Goal: Task Accomplishment & Management: Manage account settings

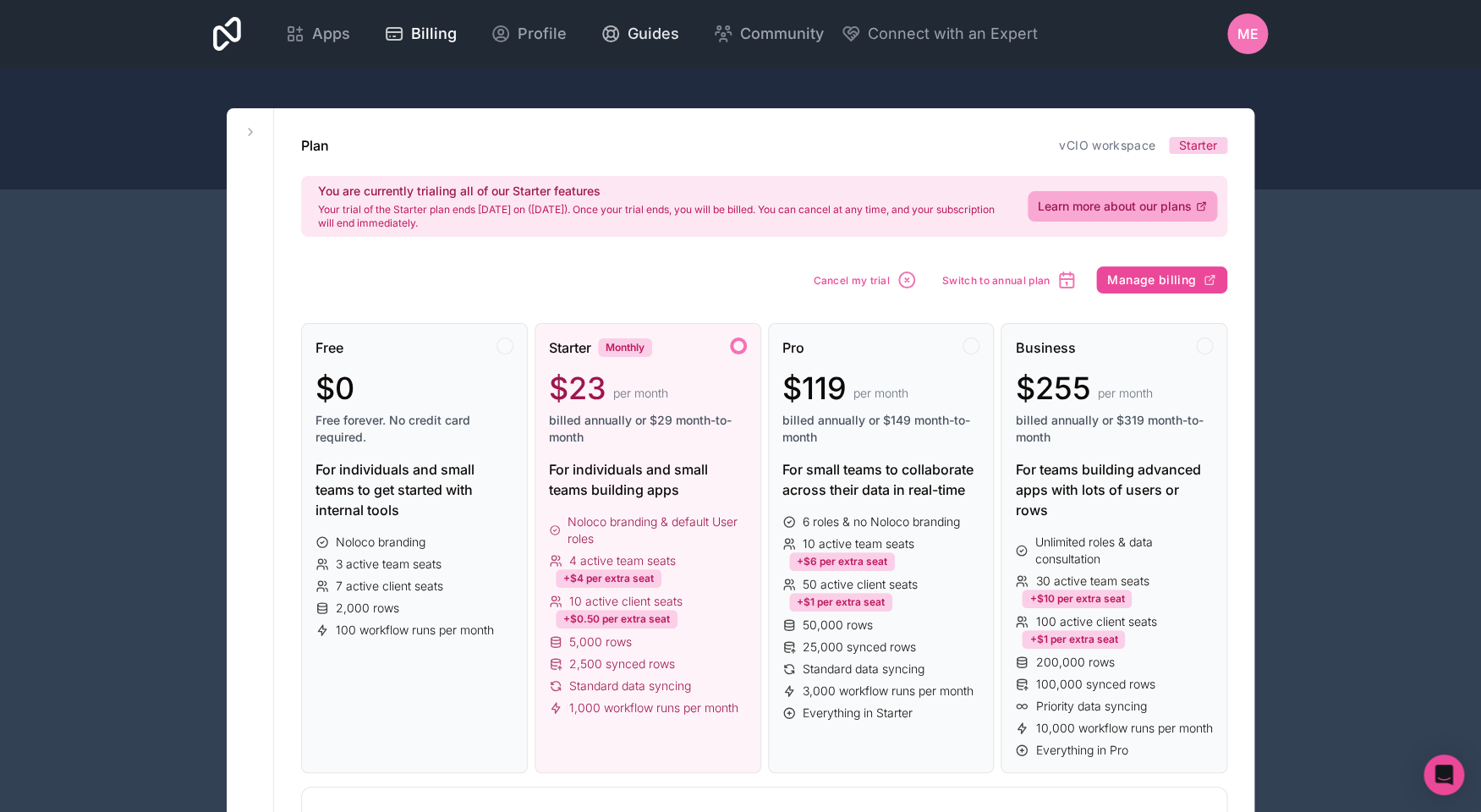
click at [693, 47] on link "Guides" at bounding box center [640, 34] width 106 height 37
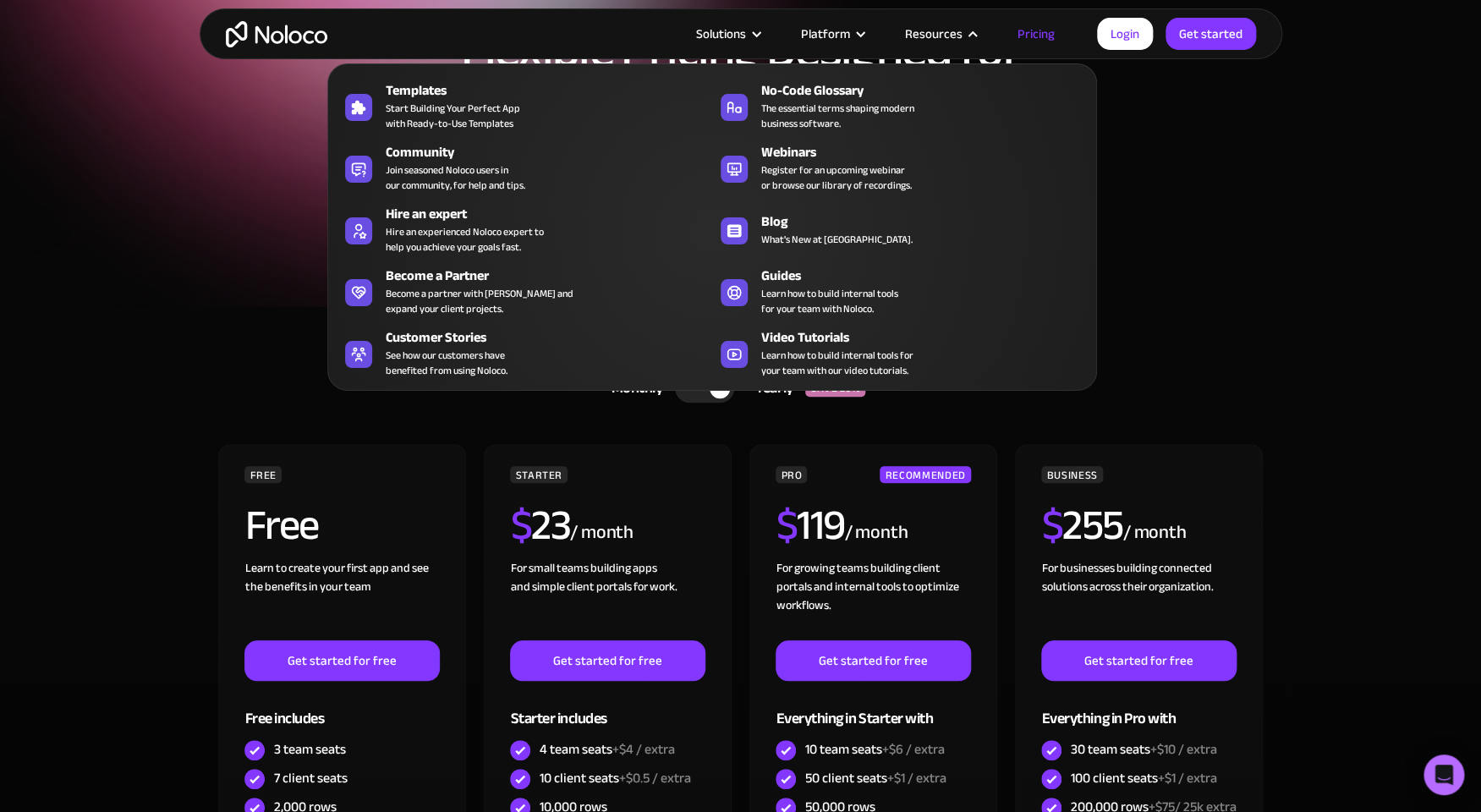
scroll to position [322, 0]
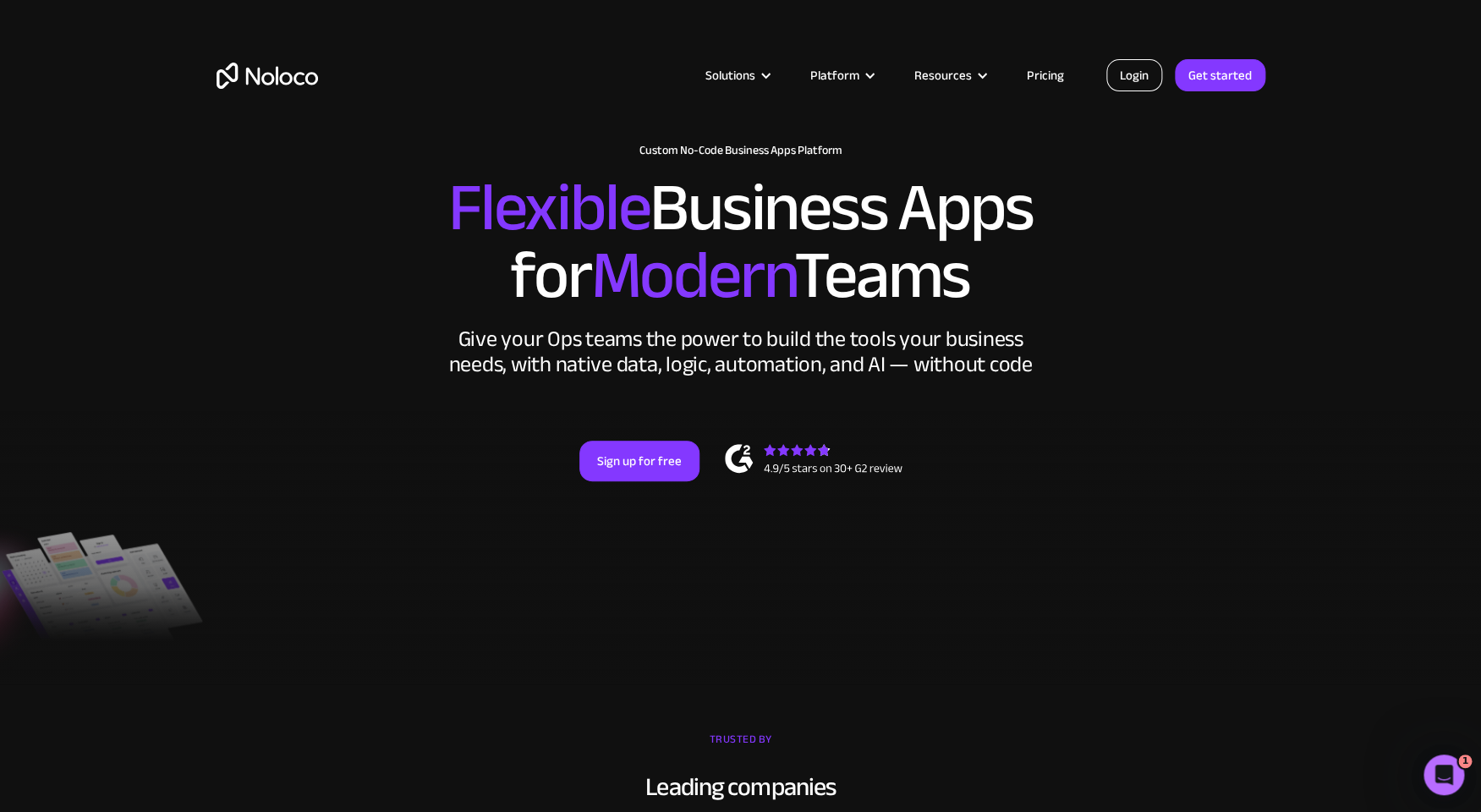
click at [1126, 72] on link "Login" at bounding box center [1135, 76] width 56 height 33
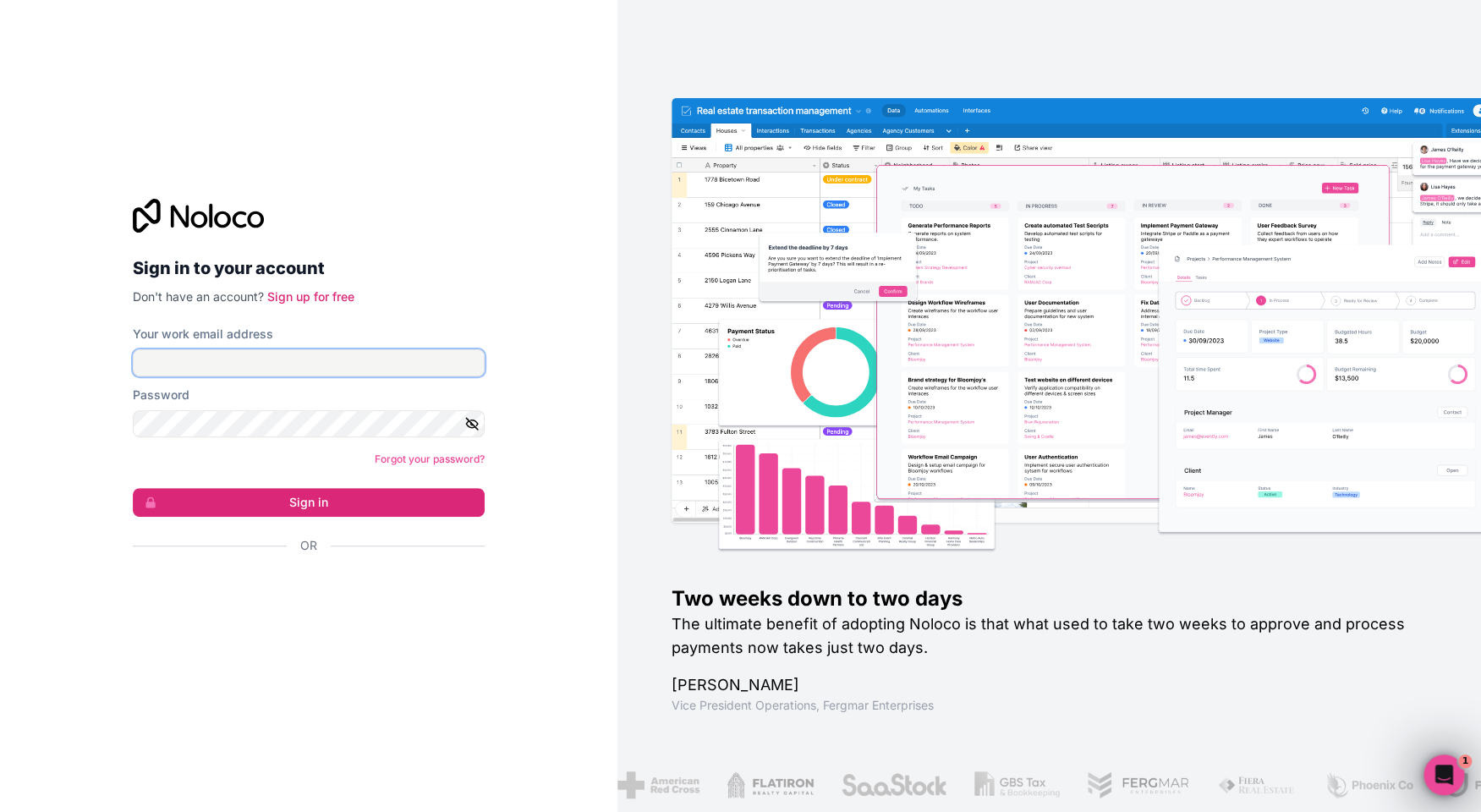
click at [369, 369] on input "Your work email address" at bounding box center [308, 362] width 352 height 27
type input "[EMAIL_ADDRESS][DOMAIN_NAME]"
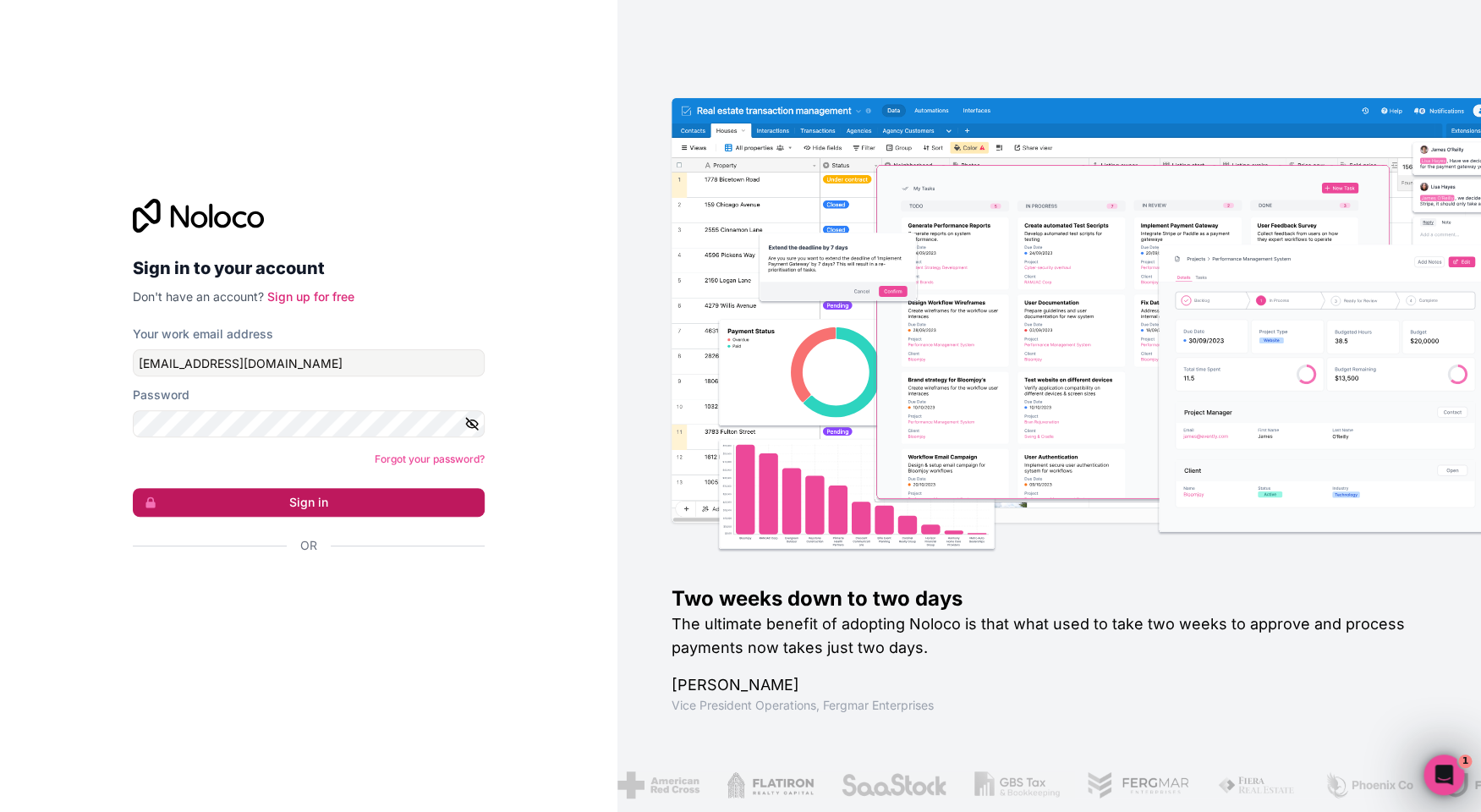
click at [301, 489] on button "Sign in" at bounding box center [308, 502] width 352 height 29
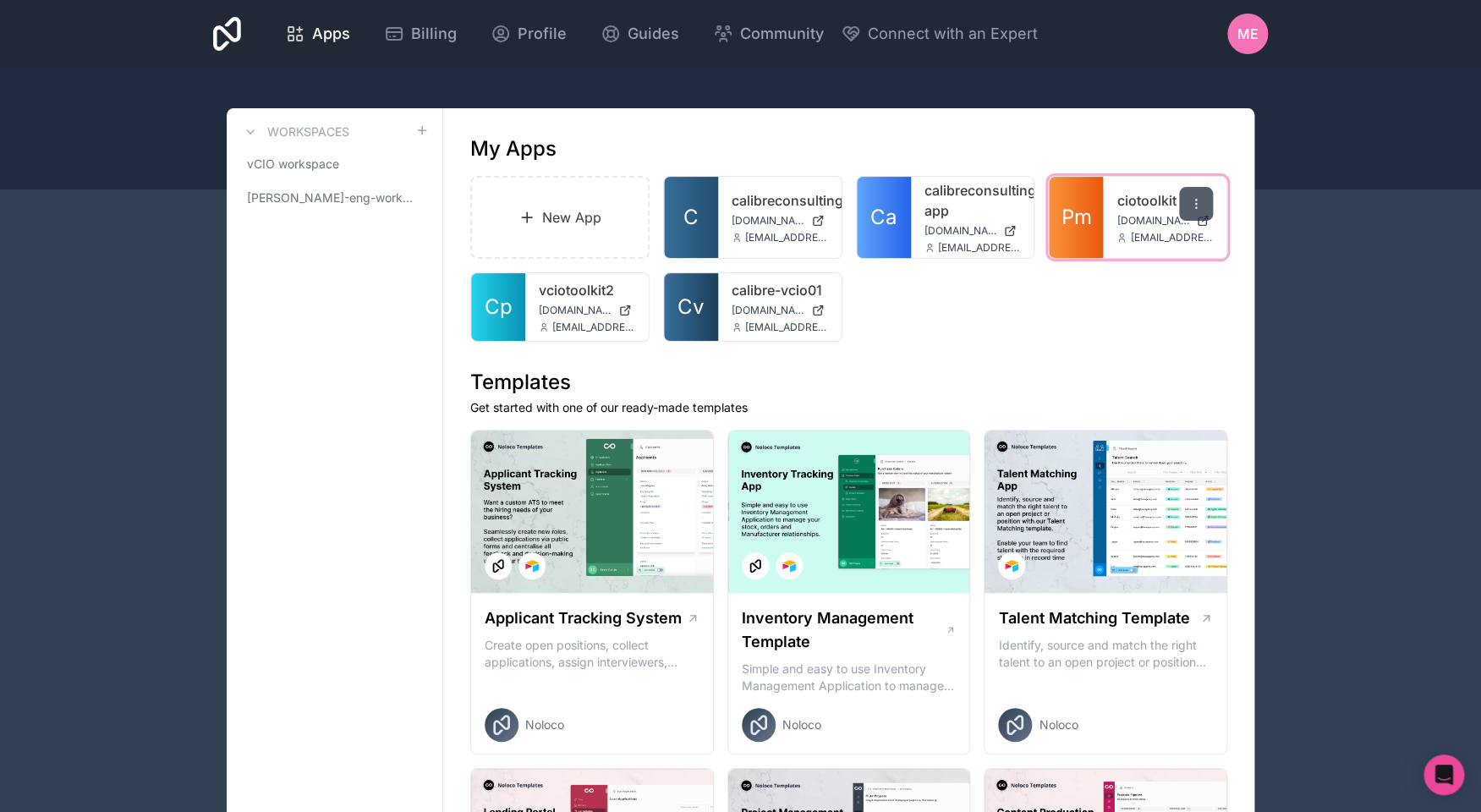
click at [1192, 205] on icon at bounding box center [1196, 203] width 13 height 13
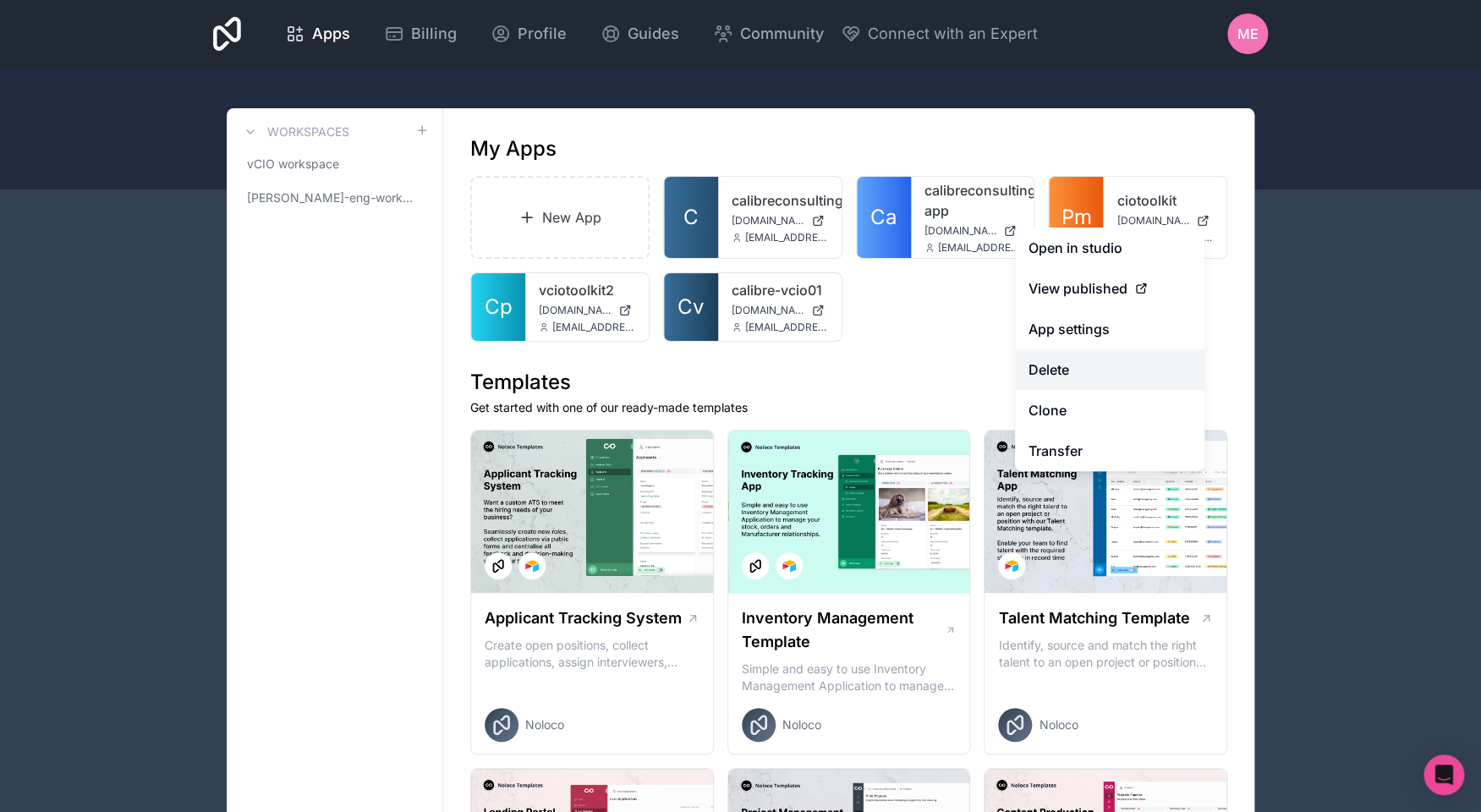
click at [1116, 371] on button "Delete" at bounding box center [1110, 369] width 190 height 40
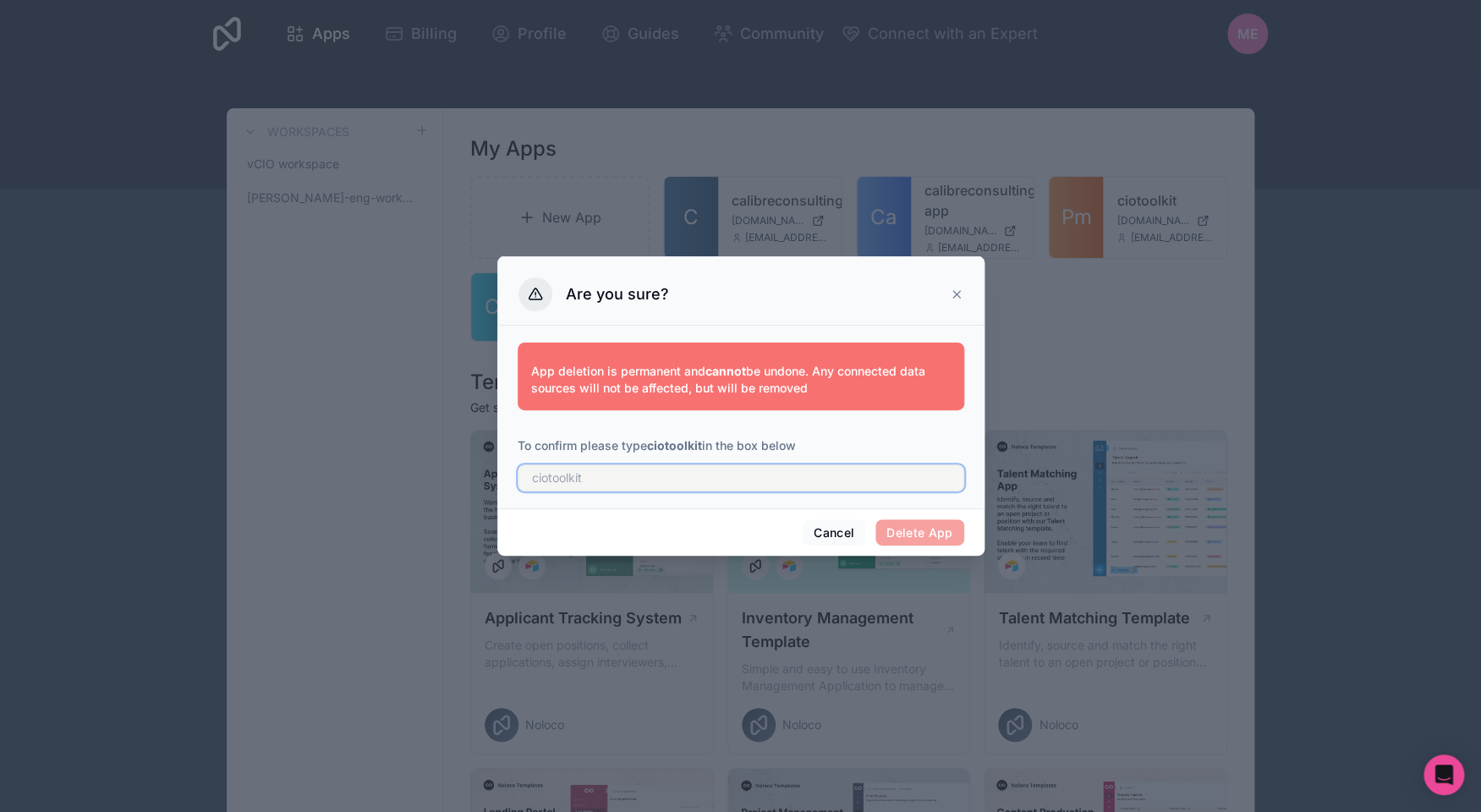
click at [882, 483] on input "text" at bounding box center [741, 477] width 447 height 27
type input "c"
click at [959, 290] on icon at bounding box center [956, 294] width 13 height 13
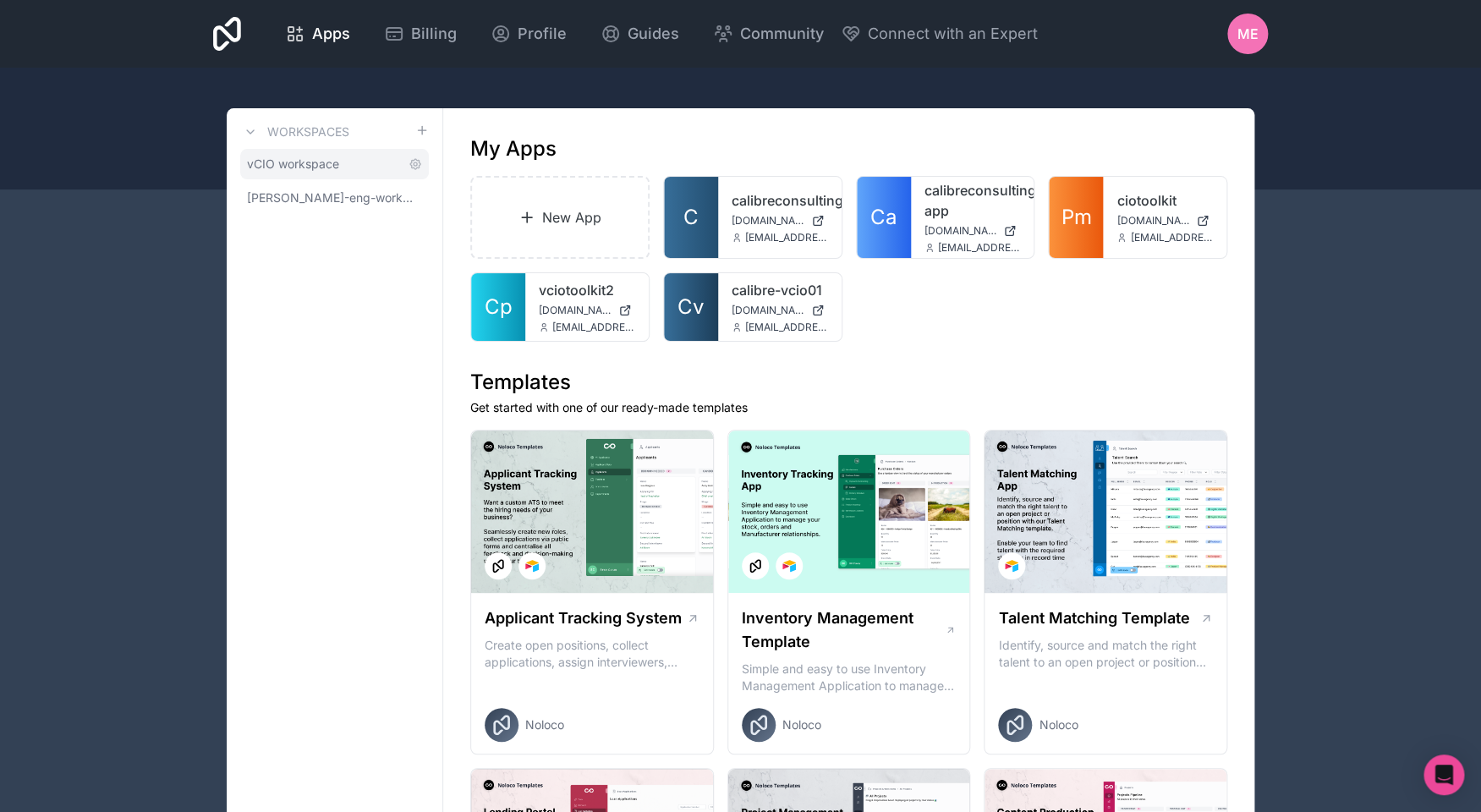
click at [312, 165] on span "vCIO workspace" at bounding box center [294, 164] width 92 height 17
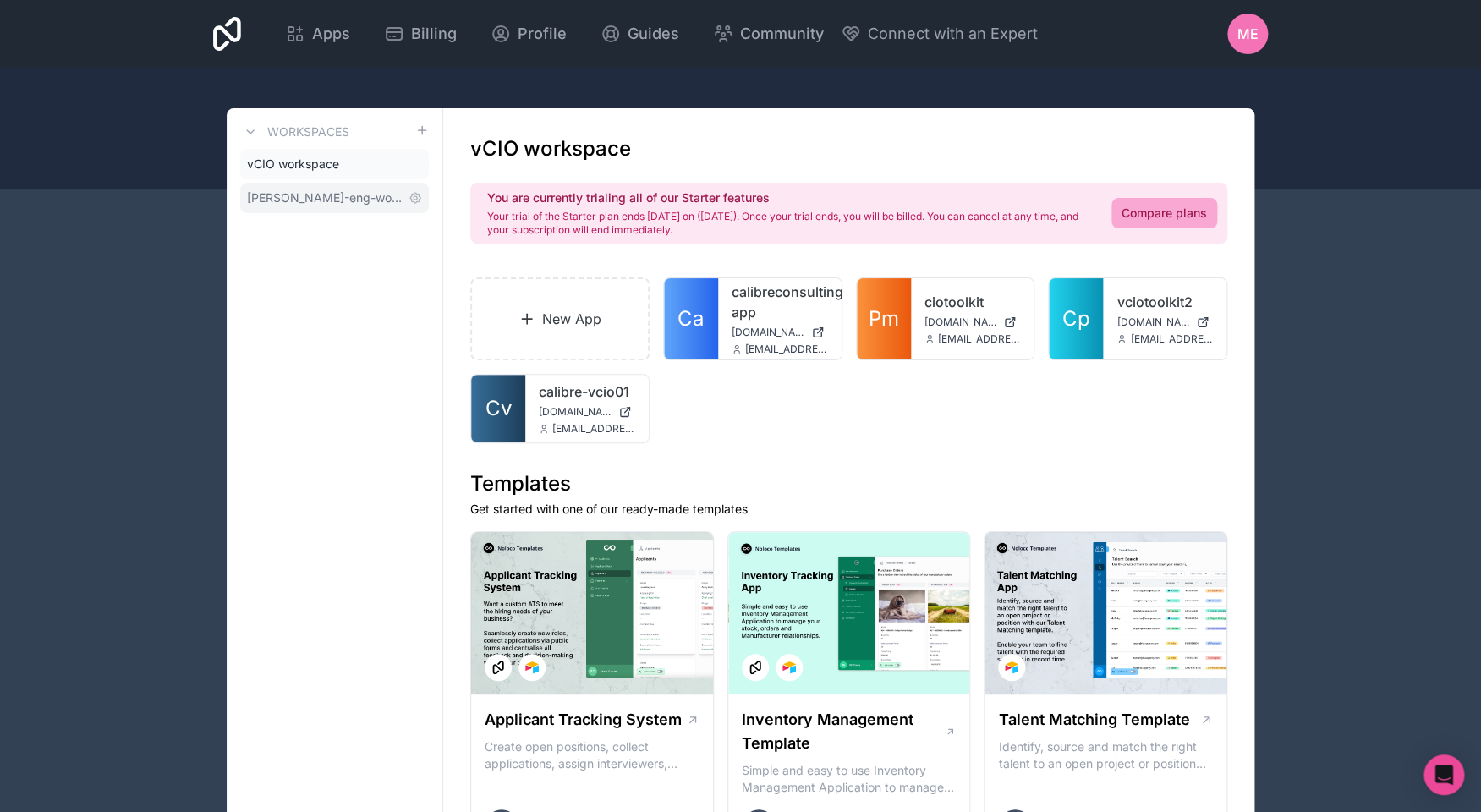
click at [317, 193] on span "michael-eng-workspace" at bounding box center [324, 198] width 154 height 17
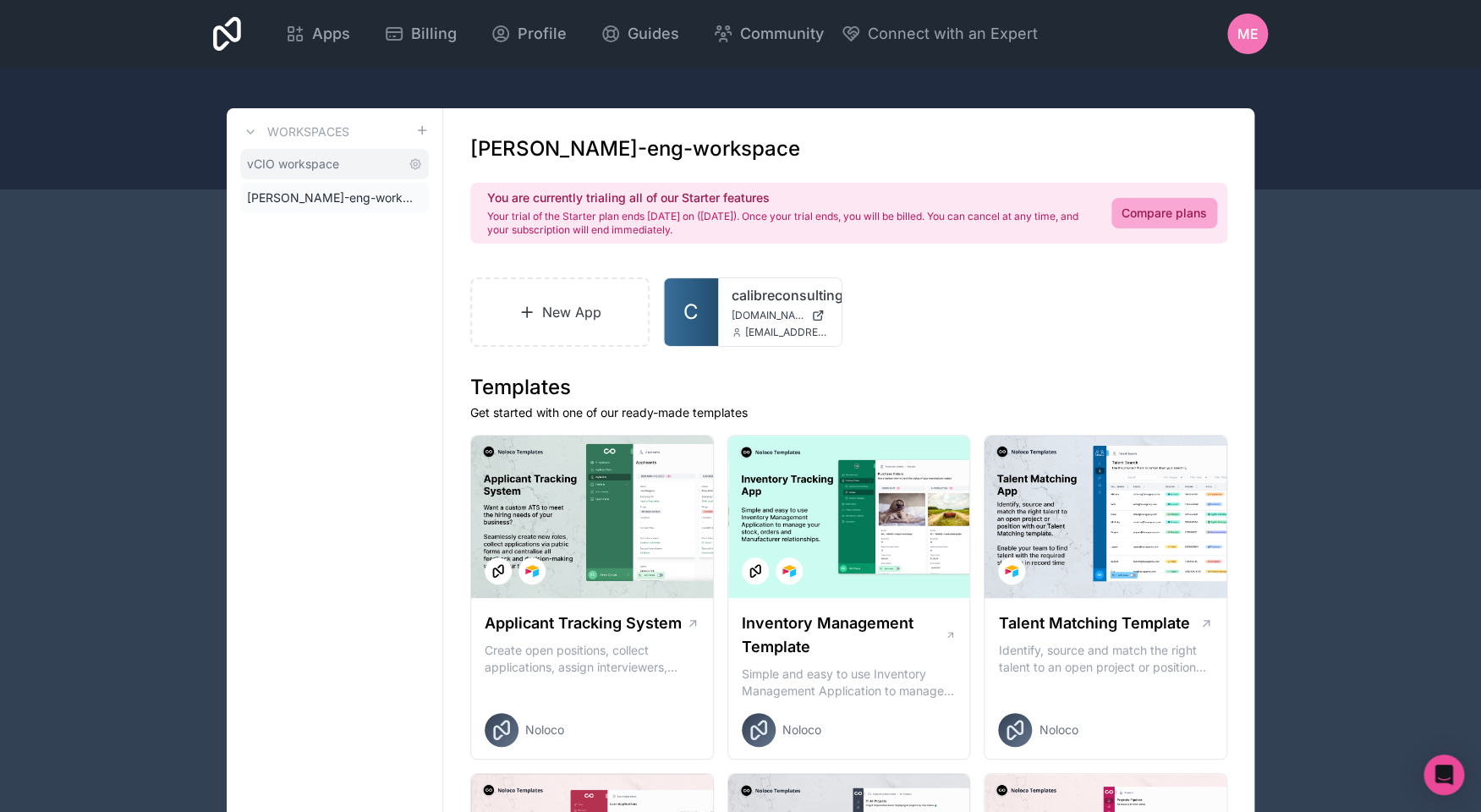
click at [320, 172] on span "vCIO workspace" at bounding box center [294, 164] width 92 height 17
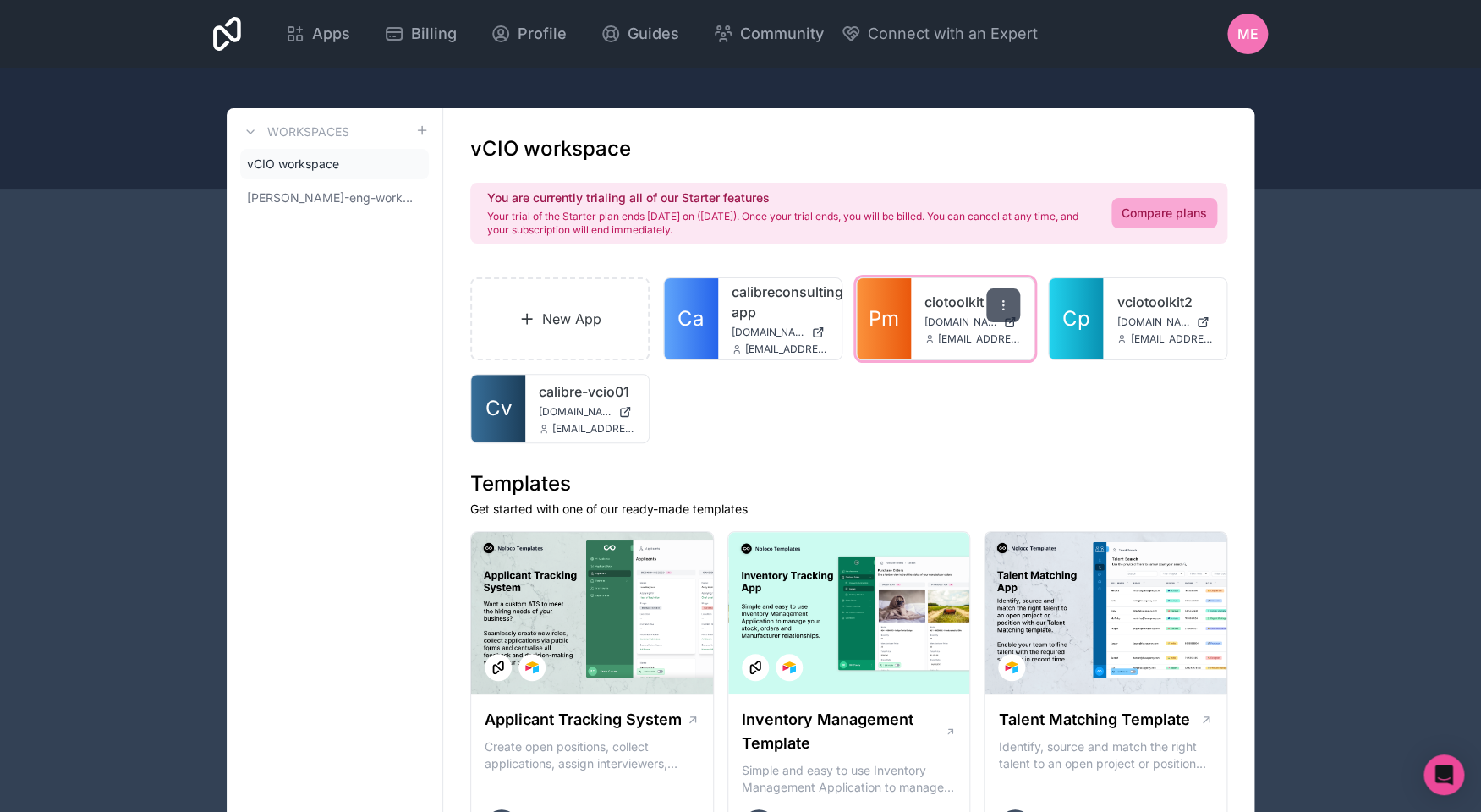
click at [1007, 304] on icon at bounding box center [1003, 305] width 13 height 13
click at [1080, 472] on h1 "Templates" at bounding box center [848, 483] width 757 height 27
click at [561, 381] on div "calibre-vcio01 calibre-vcio01.noloco.co company@calibreconsulting.au" at bounding box center [587, 408] width 124 height 68
click at [556, 414] on span "calibre-vcio01.noloco.co" at bounding box center [576, 411] width 73 height 13
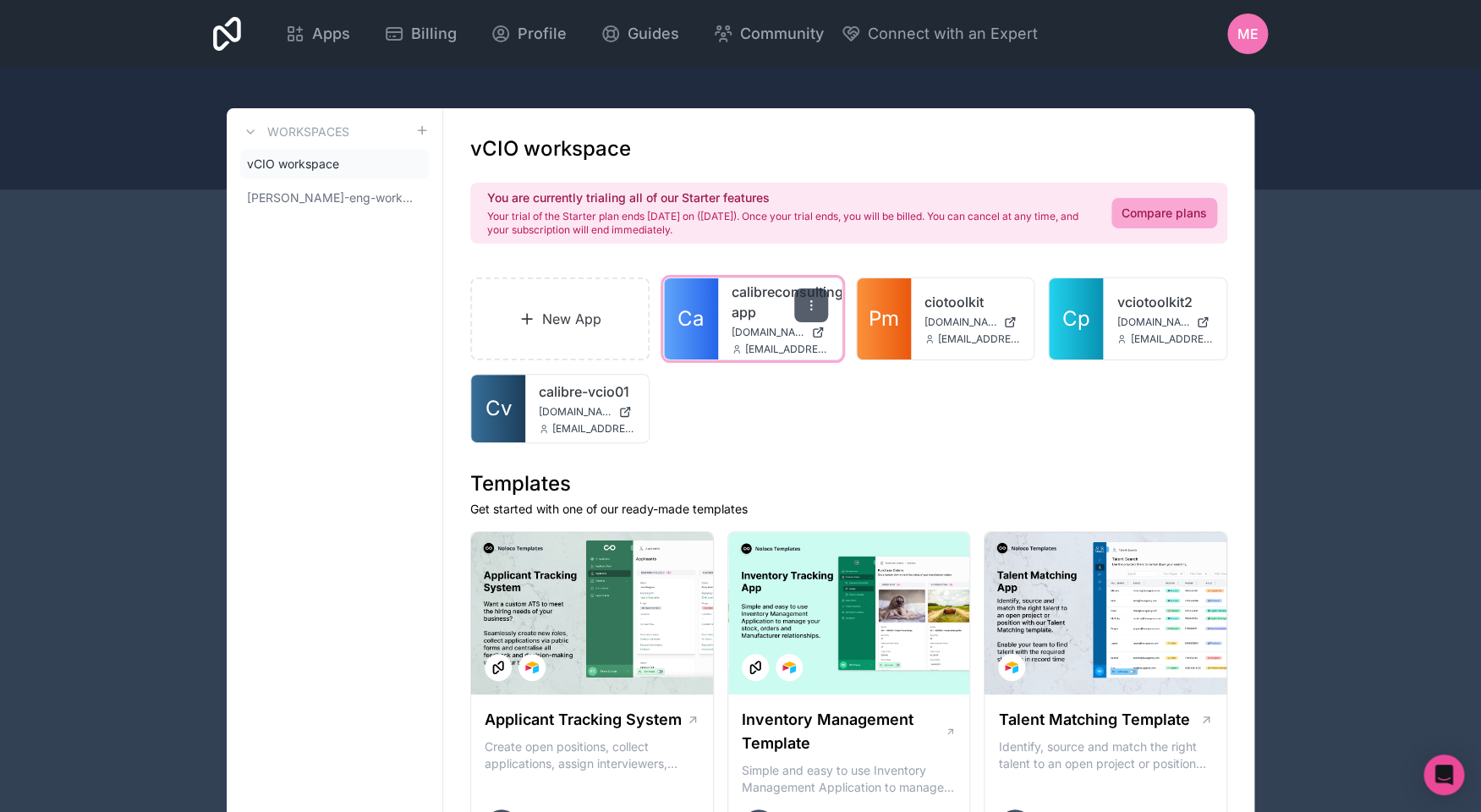
click at [815, 313] on div at bounding box center [811, 305] width 34 height 34
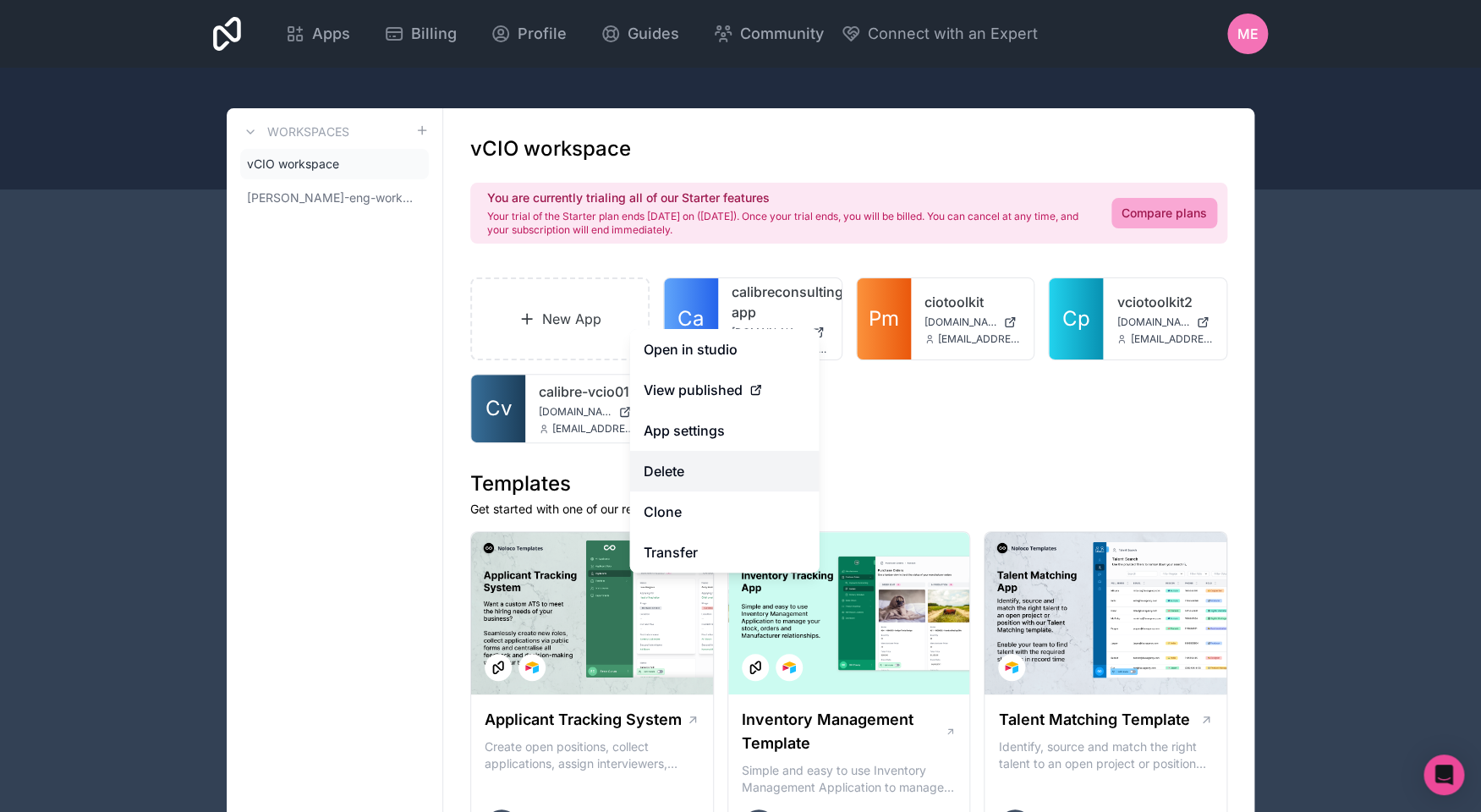
click at [729, 454] on button "Delete" at bounding box center [725, 471] width 190 height 40
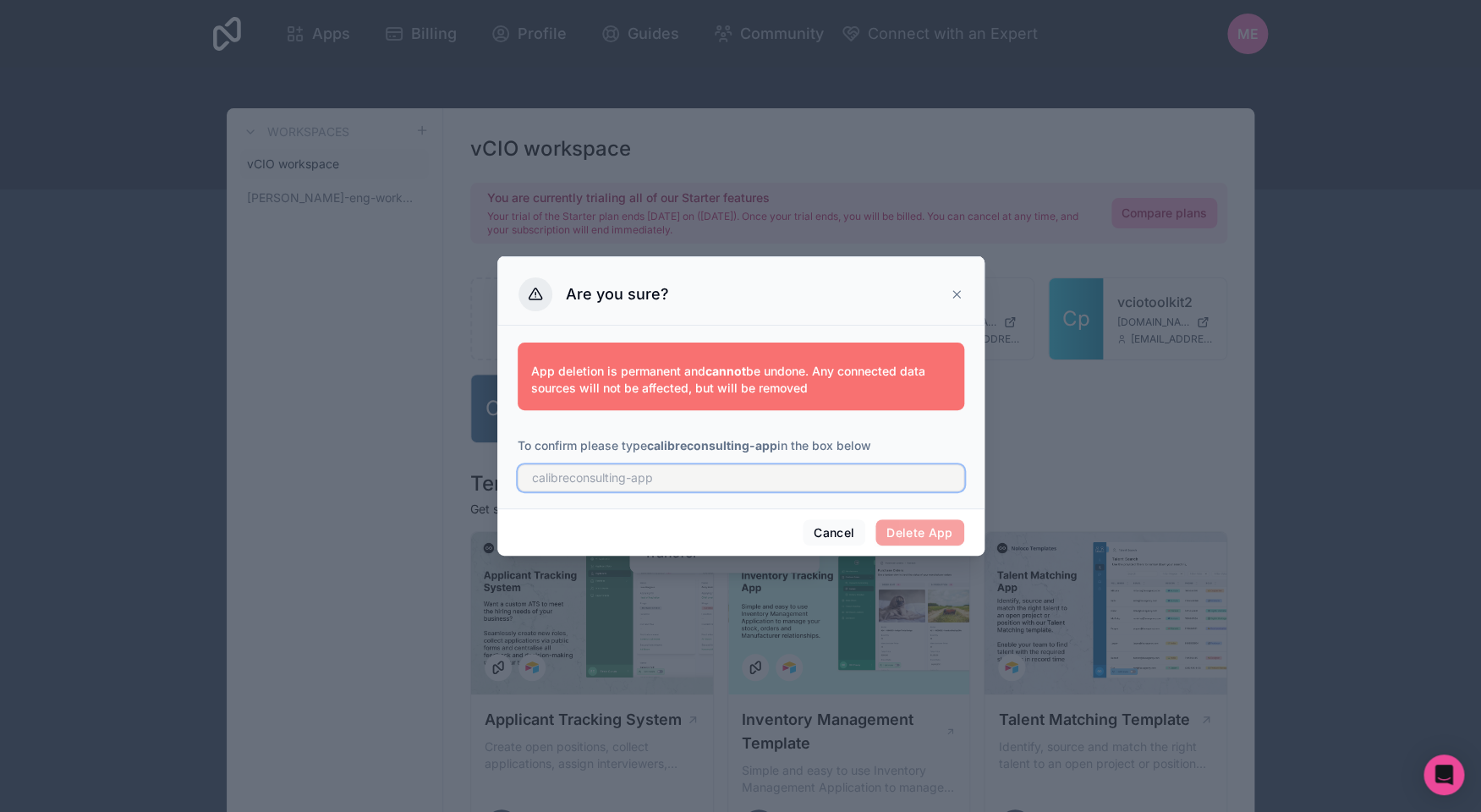
click at [854, 475] on input "text" at bounding box center [741, 477] width 447 height 27
type input "c"
type input "calibreconsulting-app"
click at [931, 532] on button "Delete App" at bounding box center [920, 532] width 89 height 27
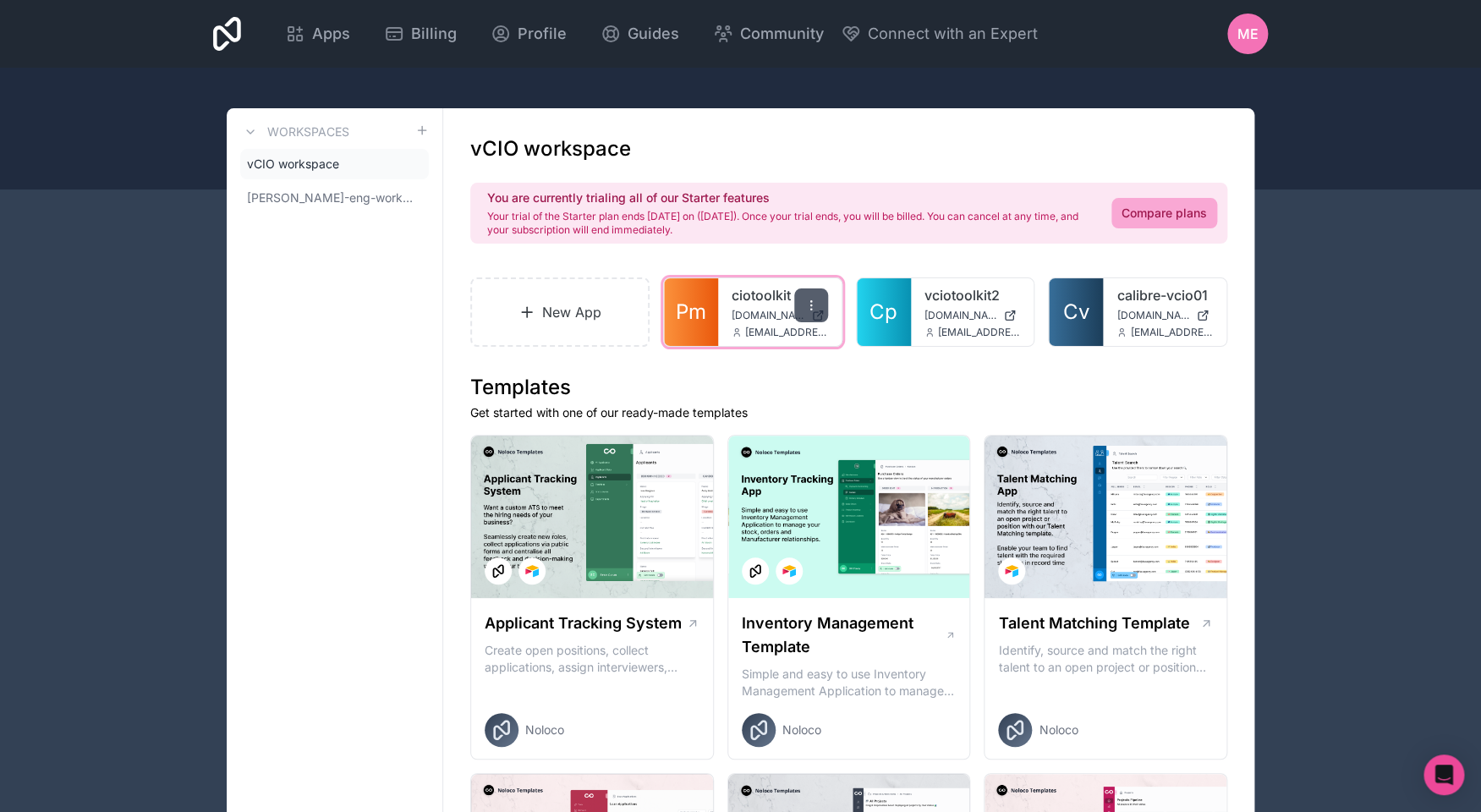
click at [814, 298] on div at bounding box center [811, 305] width 34 height 34
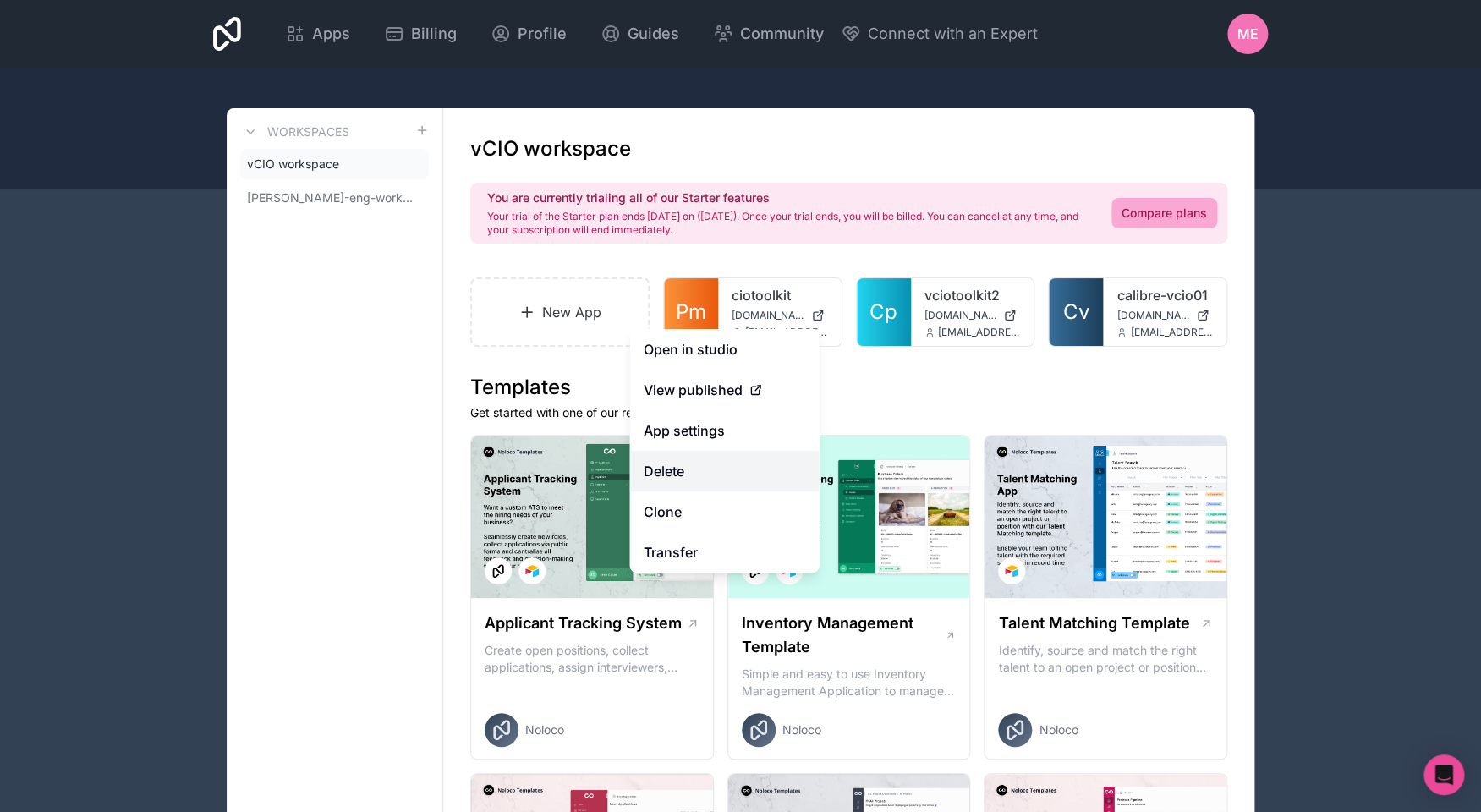
click at [695, 466] on button "Delete" at bounding box center [725, 471] width 190 height 40
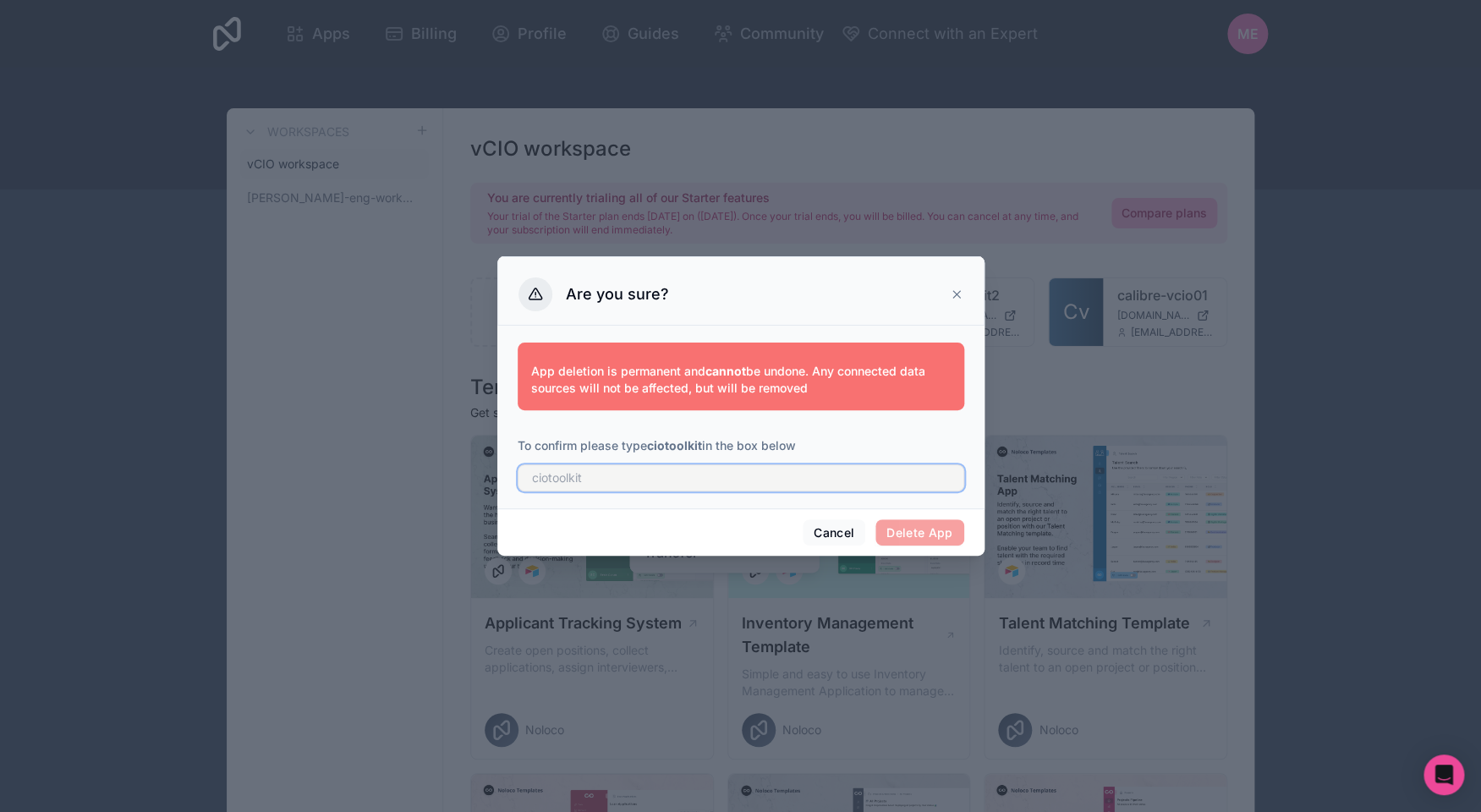
click at [886, 490] on input "text" at bounding box center [741, 477] width 447 height 27
type input "c"
type input "ciokit"
click at [959, 288] on icon at bounding box center [956, 294] width 13 height 13
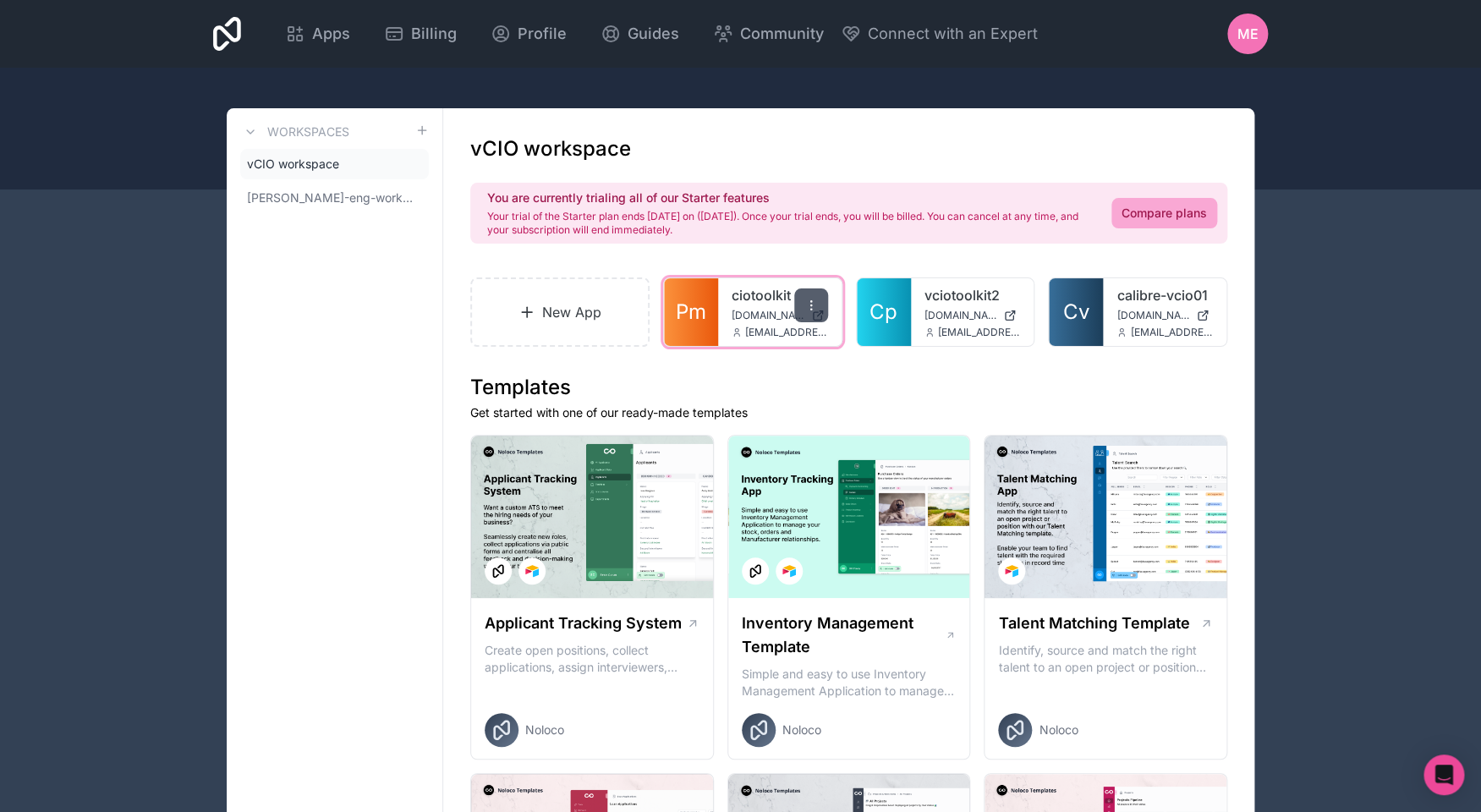
click at [813, 295] on div at bounding box center [811, 305] width 34 height 34
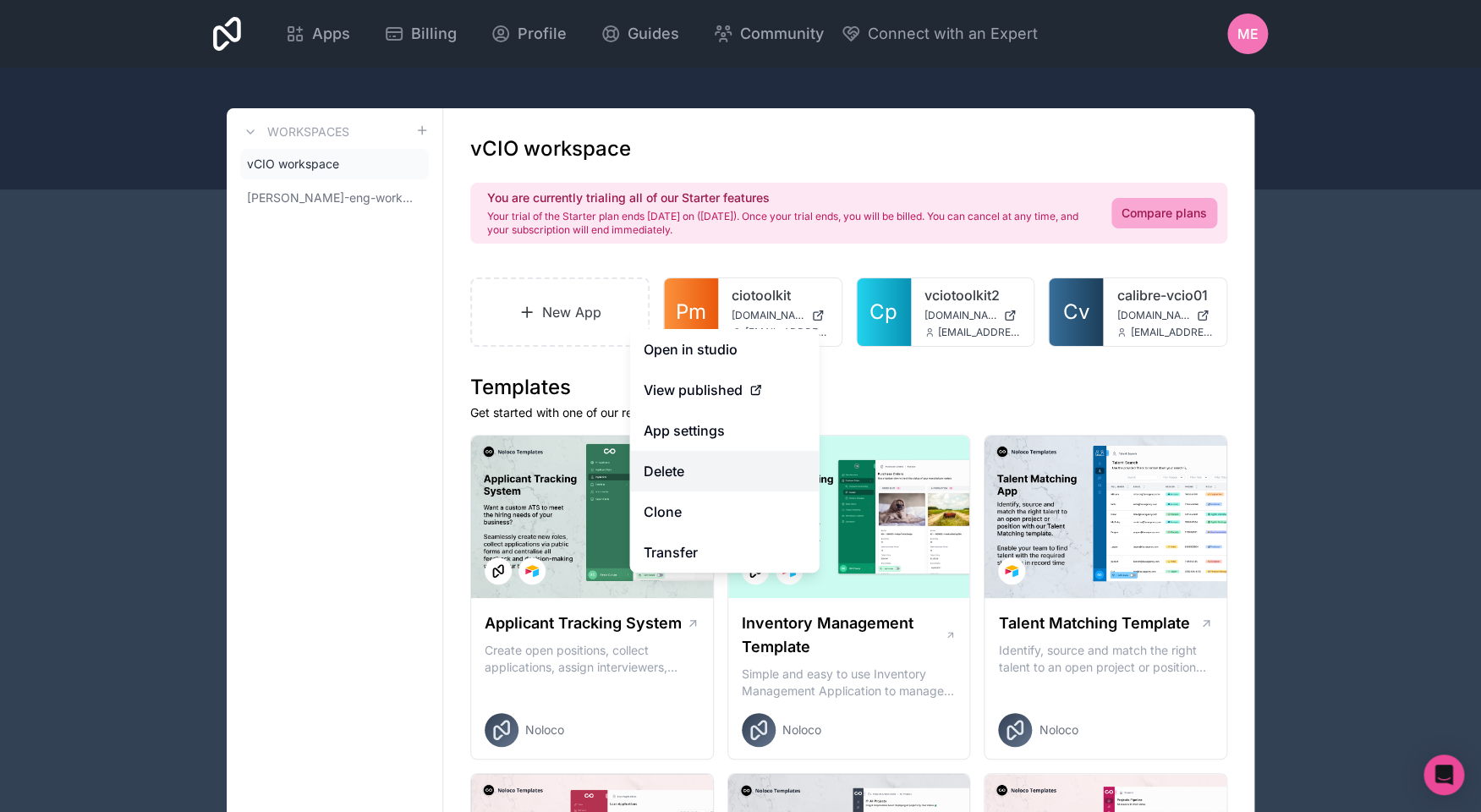
click at [691, 472] on button "Delete" at bounding box center [725, 471] width 190 height 40
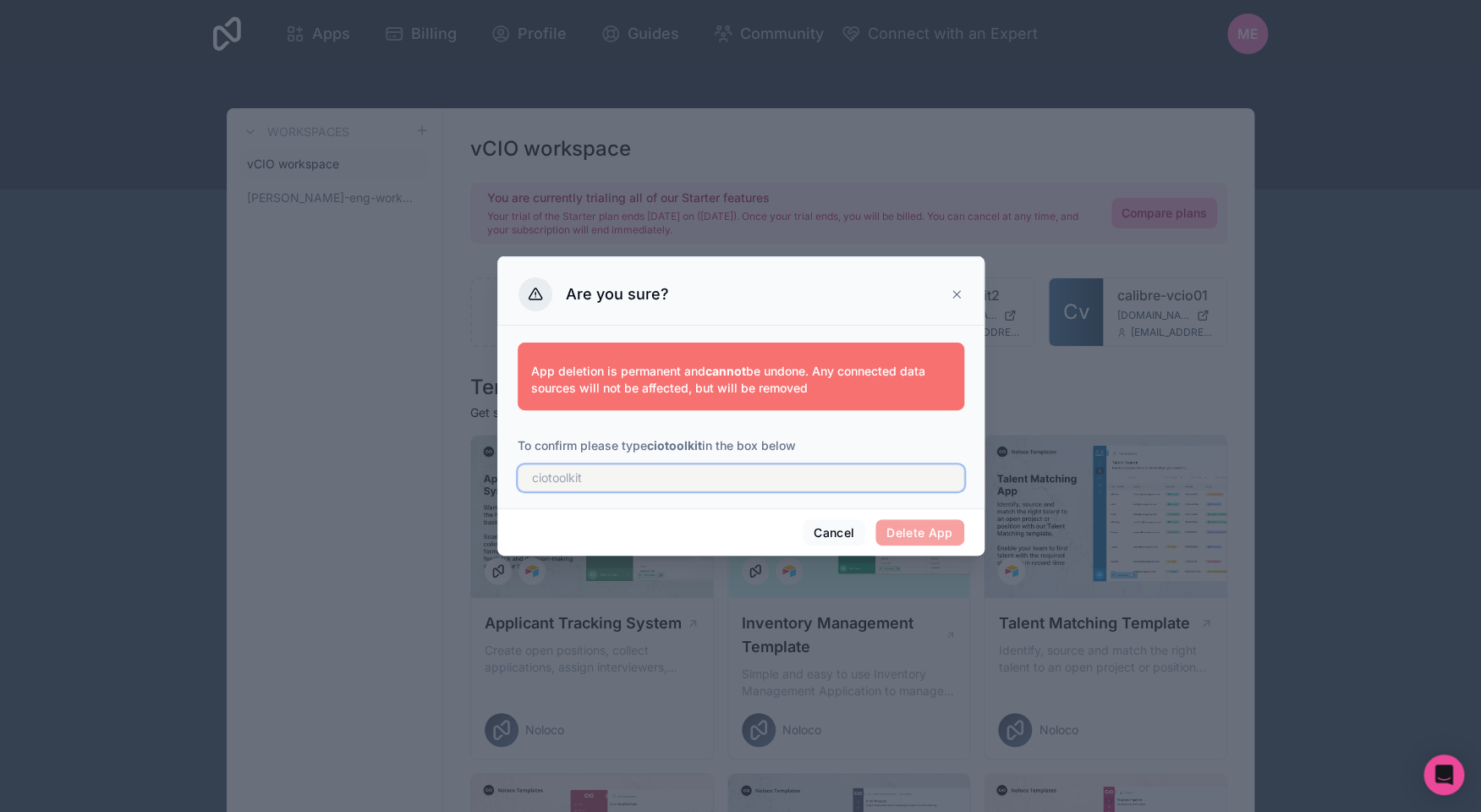
click at [842, 479] on input "text" at bounding box center [741, 477] width 447 height 27
type input "c"
type input "ciotoolkit"
click at [942, 546] on div "Cancel Delete App" at bounding box center [741, 532] width 487 height 48
click at [937, 532] on button "Delete App" at bounding box center [920, 532] width 89 height 27
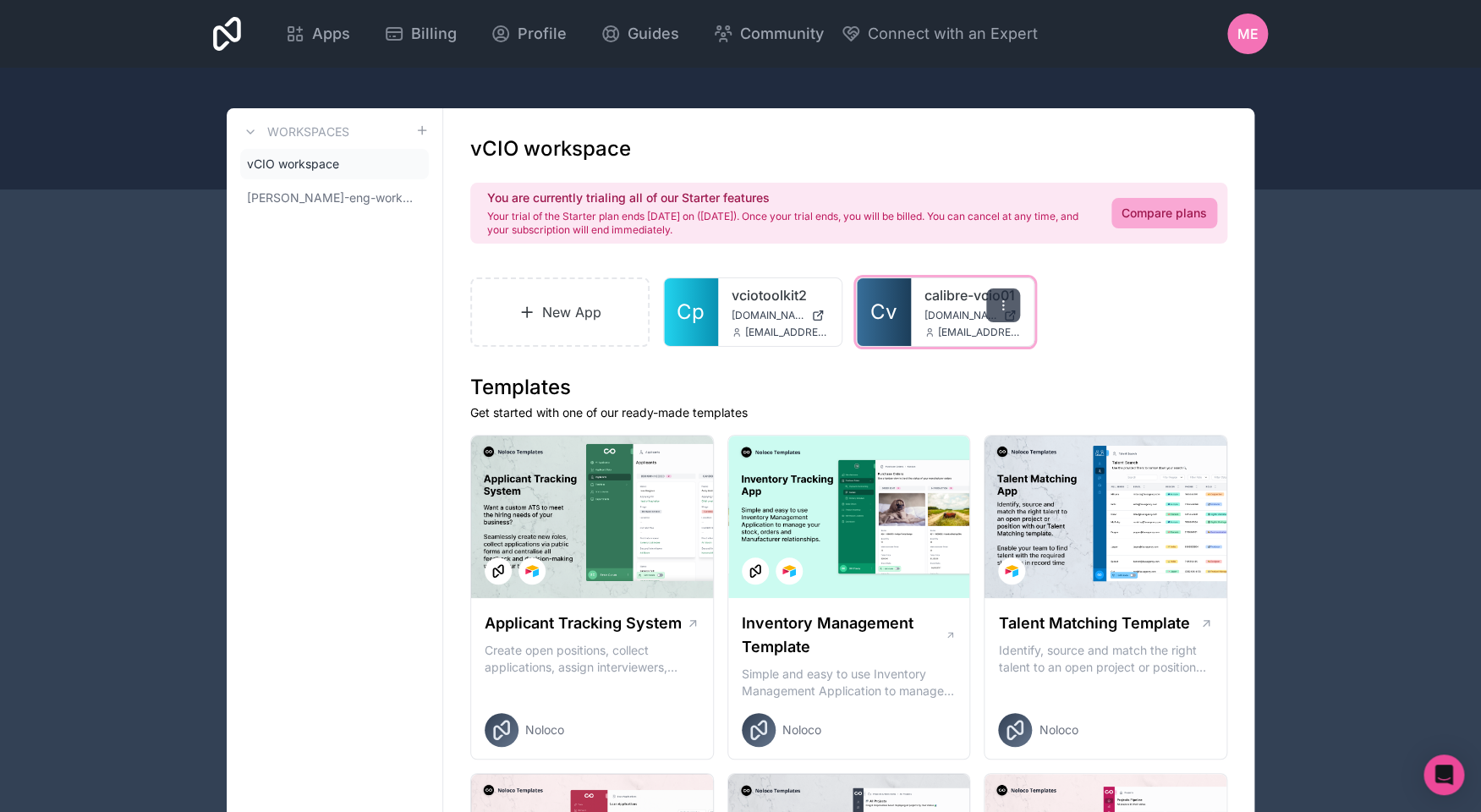
click at [1003, 304] on icon at bounding box center [1003, 305] width 13 height 13
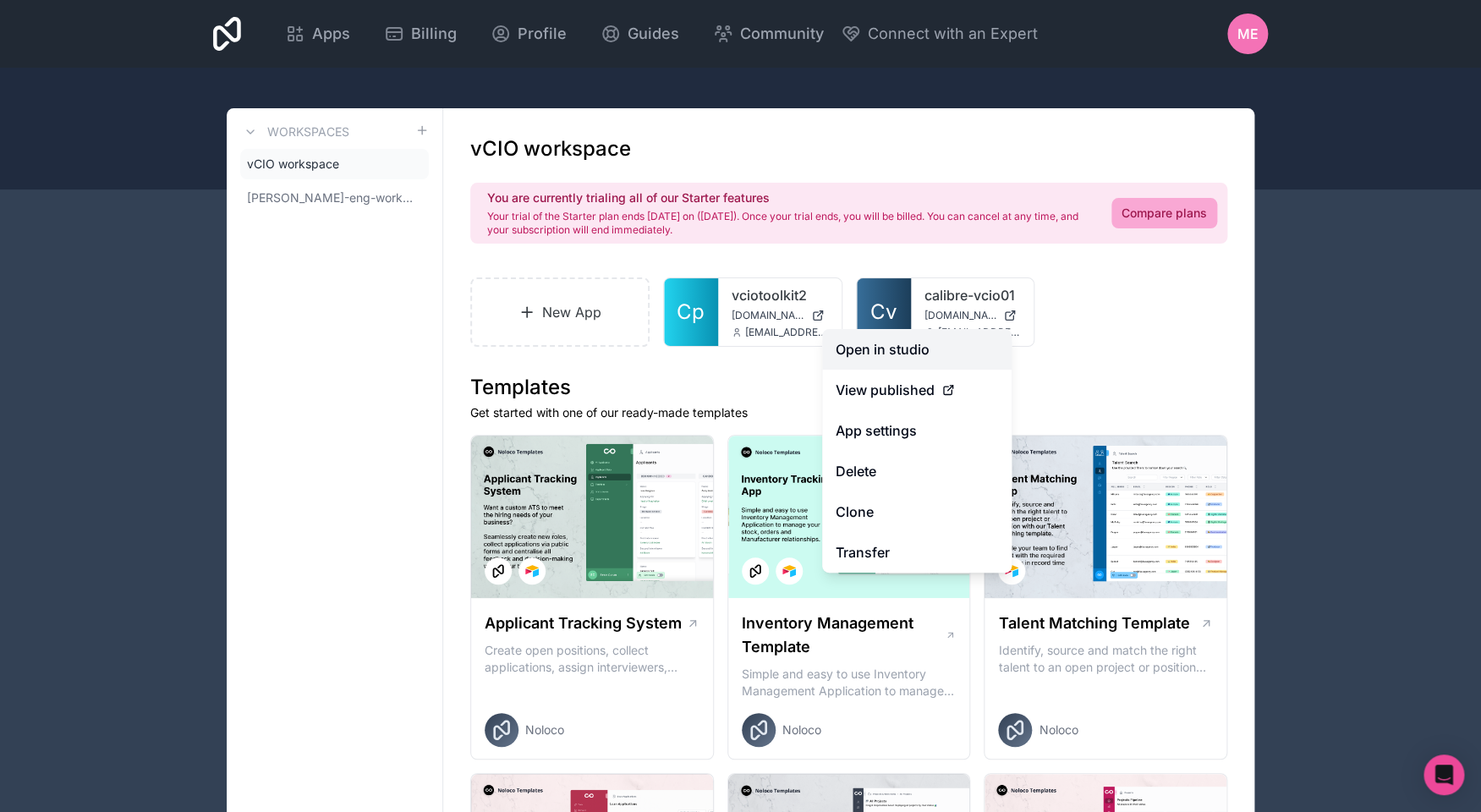
click at [931, 357] on link "Open in studio" at bounding box center [917, 349] width 190 height 40
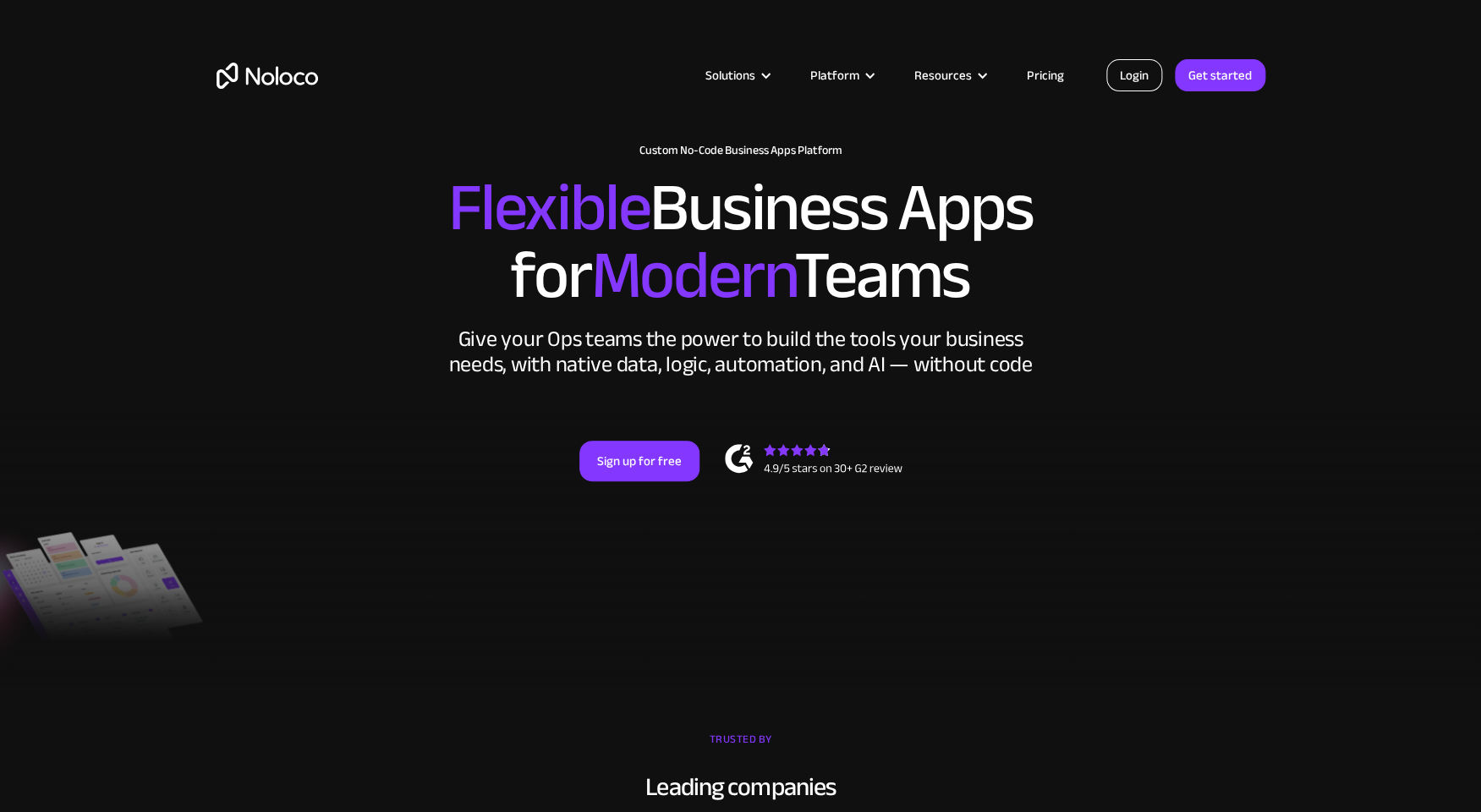
click at [1122, 71] on link "Login" at bounding box center [1135, 76] width 56 height 33
